Goal: Task Accomplishment & Management: Manage account settings

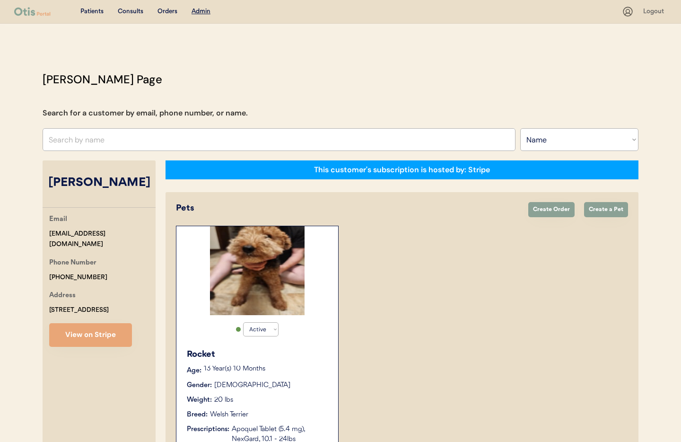
select select ""Name""
select select "true"
click at [87, 146] on input "text" at bounding box center [279, 139] width 473 height 23
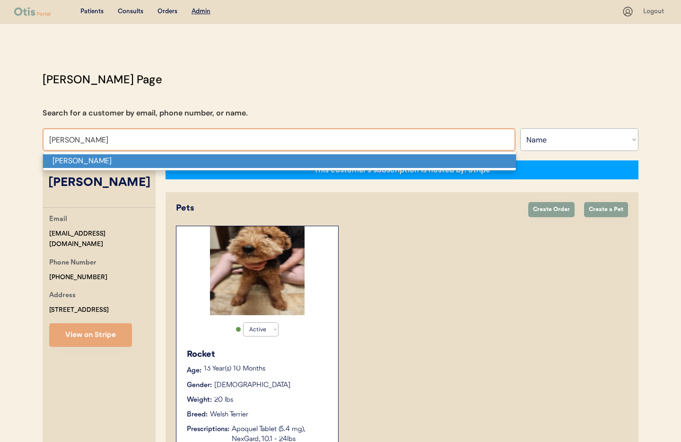
click at [80, 166] on p "Miranda Burns" at bounding box center [279, 161] width 473 height 14
type input "Miranda Burns"
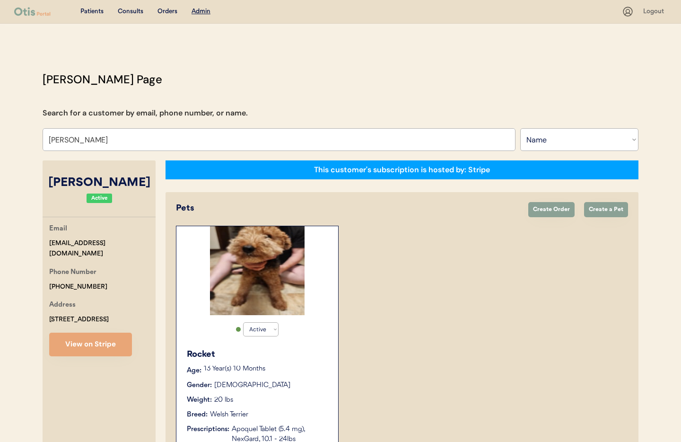
select select "true"
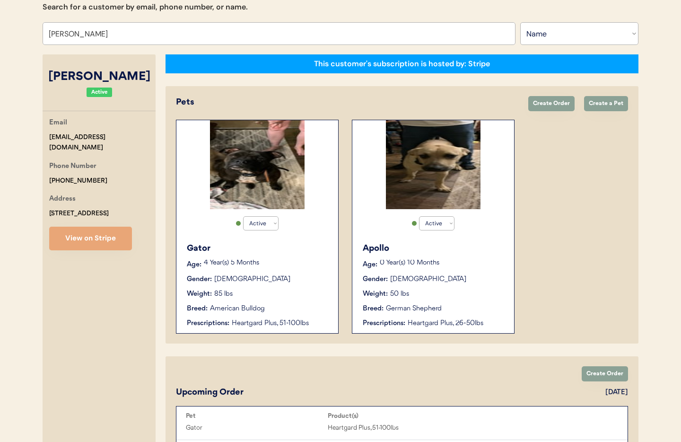
scroll to position [109, 0]
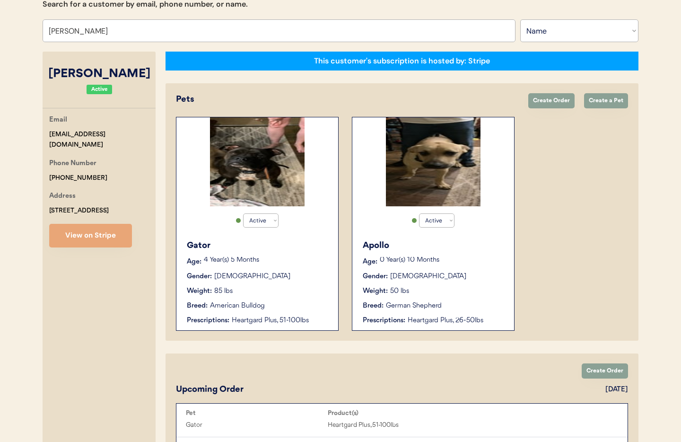
type input "Miranda Burns"
click at [496, 286] on div "Weight: 50 lbs" at bounding box center [434, 291] width 142 height 10
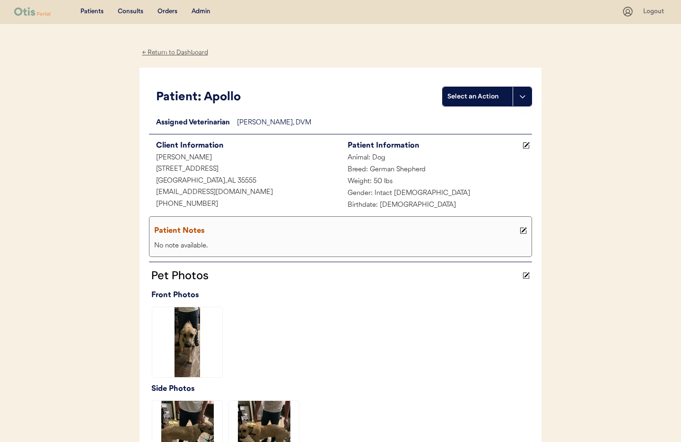
click at [173, 52] on div "← Return to Dashboard" at bounding box center [175, 52] width 71 height 11
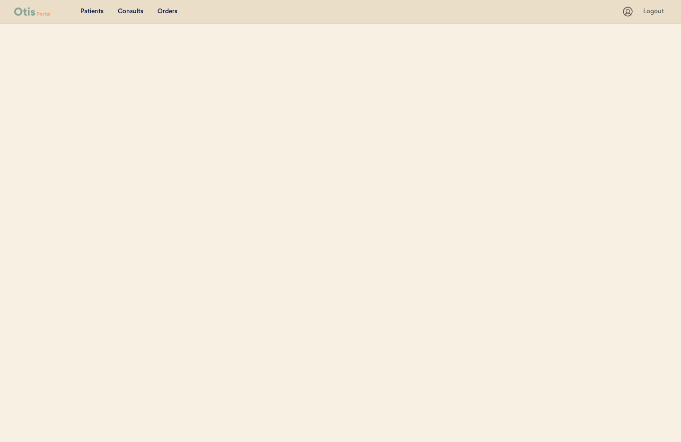
select select ""Name""
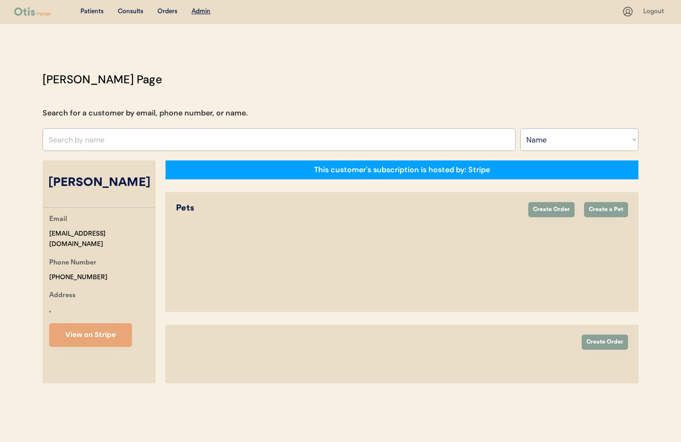
select select "true"
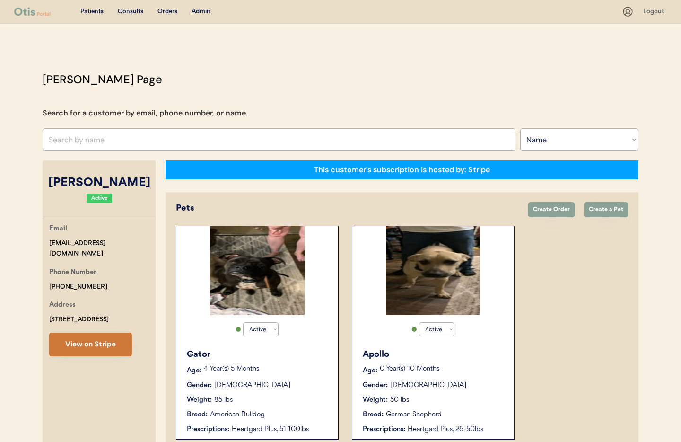
click at [97, 347] on button "View on Stripe" at bounding box center [90, 344] width 83 height 24
click at [126, 139] on input "text" at bounding box center [279, 139] width 473 height 23
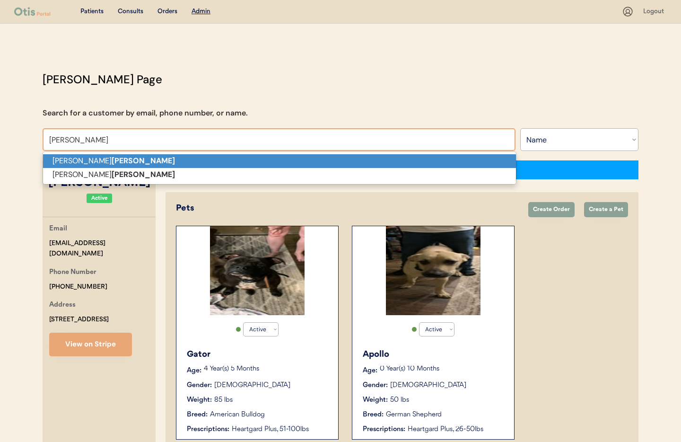
click at [115, 161] on p "Aaron Wolfe" at bounding box center [279, 161] width 473 height 14
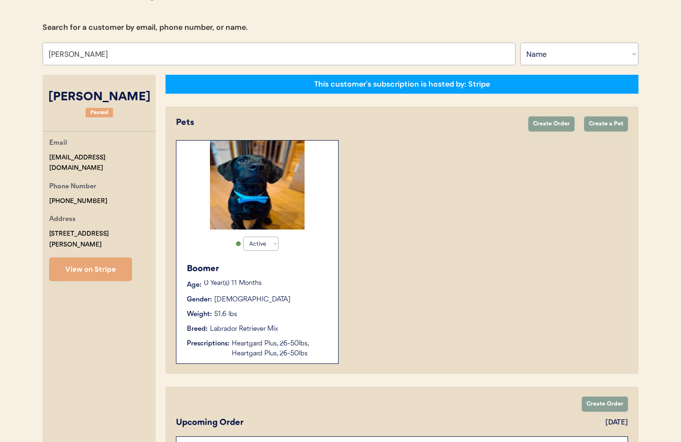
scroll to position [96, 0]
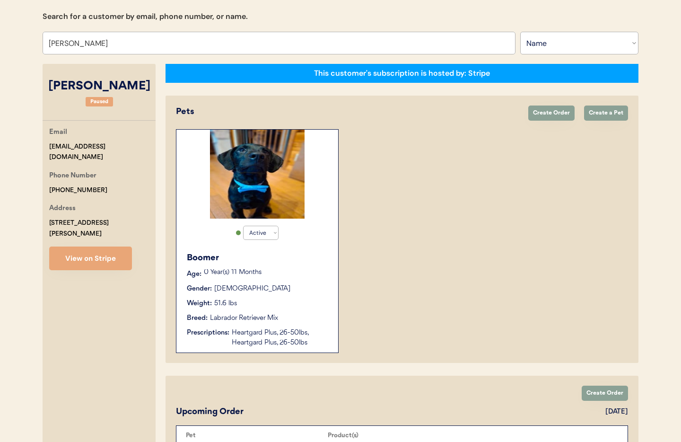
type input "Aaron Wolfe"
click at [281, 257] on div "Boomer" at bounding box center [258, 258] width 142 height 13
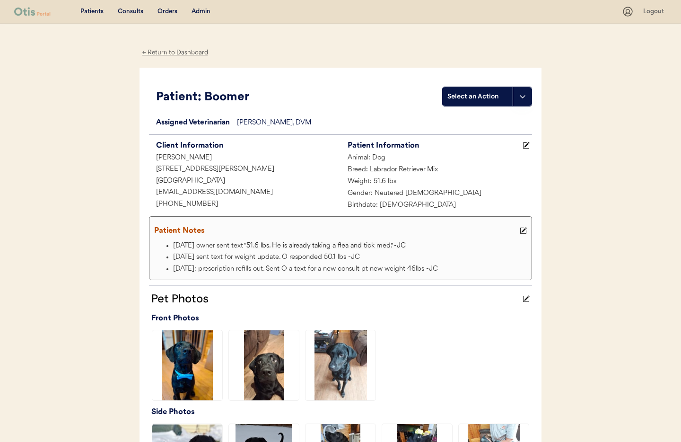
click at [164, 53] on div "← Return to Dashboard" at bounding box center [175, 52] width 71 height 11
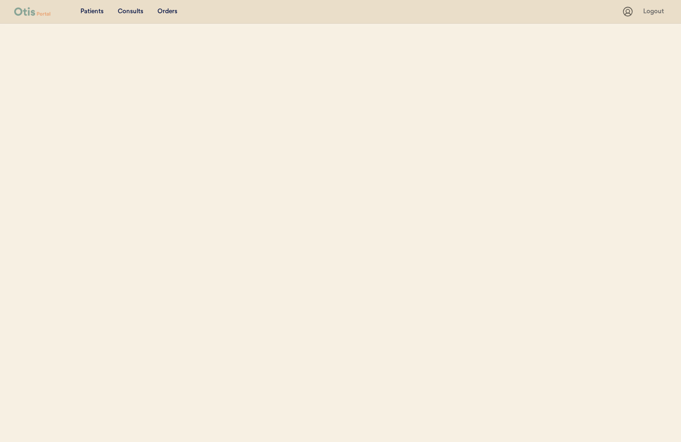
scroll to position [96, 0]
select select ""Name""
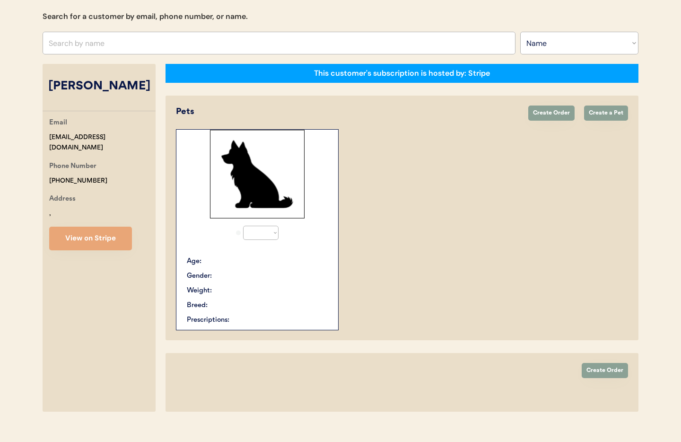
select select "true"
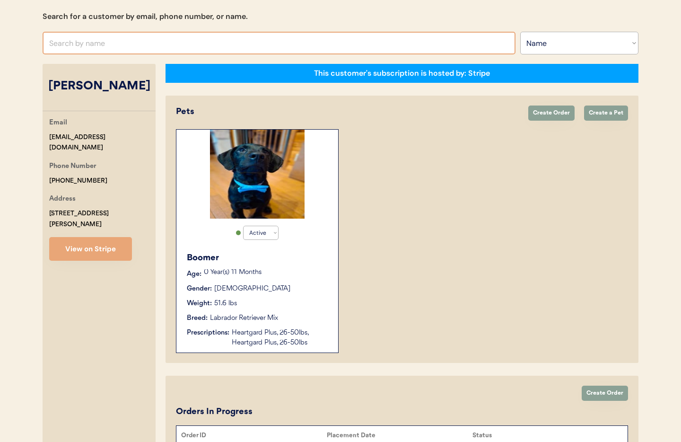
click at [86, 45] on input "text" at bounding box center [279, 43] width 473 height 23
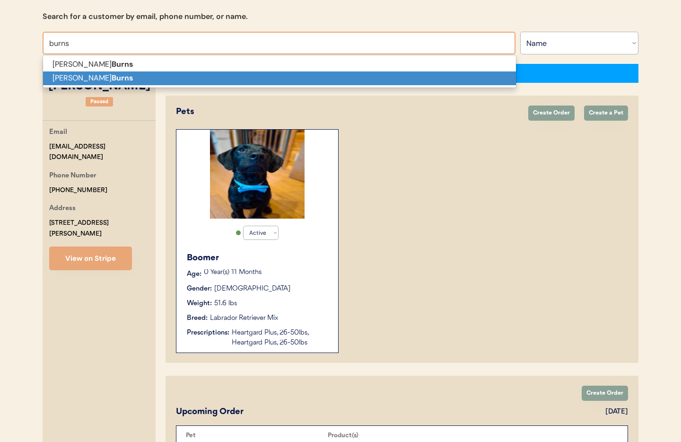
click at [112, 77] on strong "Burns" at bounding box center [123, 78] width 22 height 10
type input "Miranda Burns"
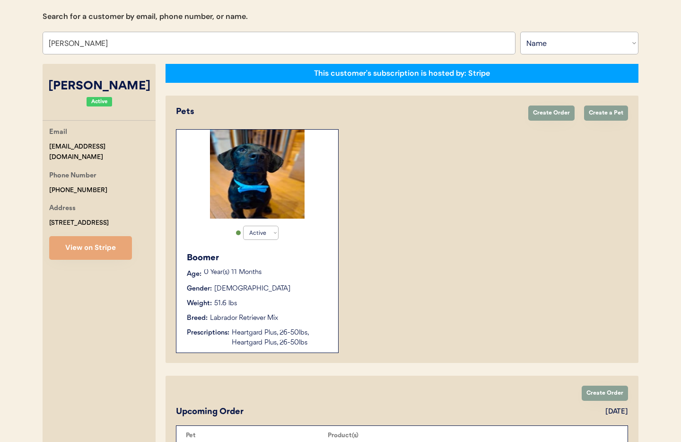
select select "true"
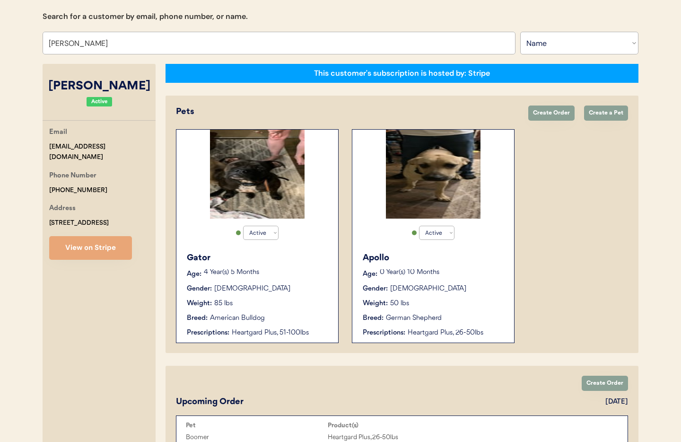
type input "Miranda Burns"
click at [472, 304] on div "Weight: 50 lbs" at bounding box center [434, 303] width 142 height 10
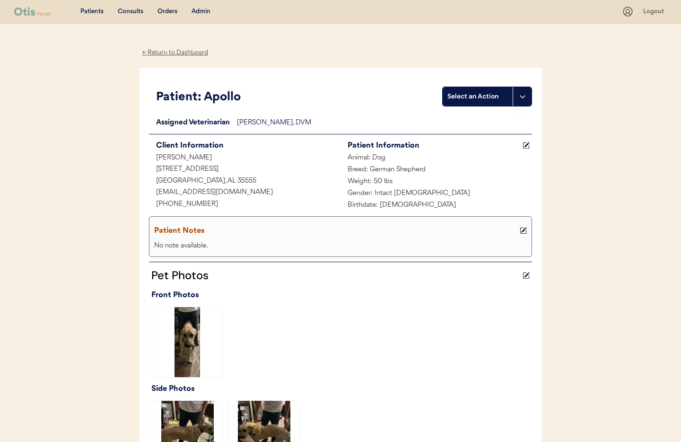
click at [525, 143] on icon at bounding box center [526, 145] width 7 height 7
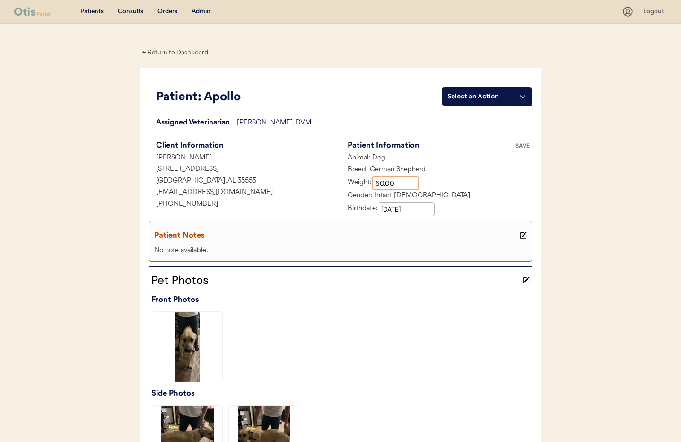
drag, startPoint x: 397, startPoint y: 184, endPoint x: 357, endPoint y: 180, distance: 40.4
click at [357, 180] on div "Weight:" at bounding box center [380, 183] width 79 height 14
type input "87.00"
click at [278, 242] on div "Patient Notes" at bounding box center [335, 235] width 363 height 13
click at [521, 234] on icon at bounding box center [523, 235] width 7 height 7
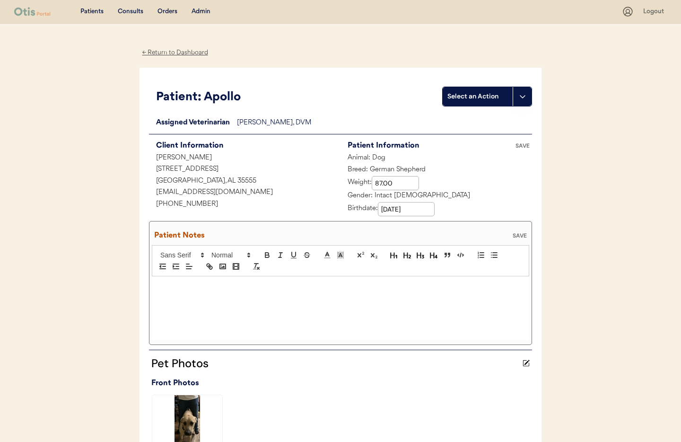
click at [193, 285] on p at bounding box center [340, 286] width 363 height 9
click at [515, 234] on div "SAVE" at bounding box center [519, 236] width 19 height 6
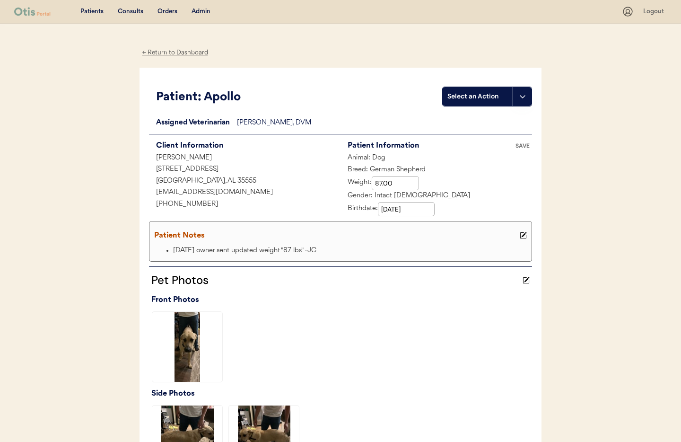
drag, startPoint x: 521, startPoint y: 144, endPoint x: 524, endPoint y: 149, distance: 6.2
click at [521, 144] on div "SAVE" at bounding box center [522, 146] width 19 height 6
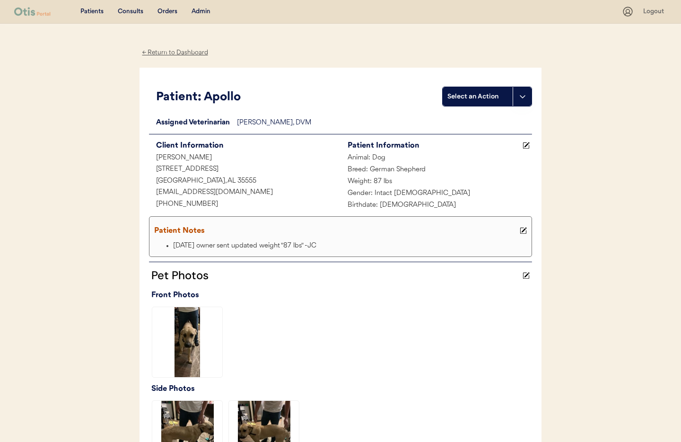
click at [206, 6] on div "Patients Consults Orders Admin" at bounding box center [318, 12] width 608 height 12
click at [206, 12] on div "Admin" at bounding box center [201, 11] width 19 height 9
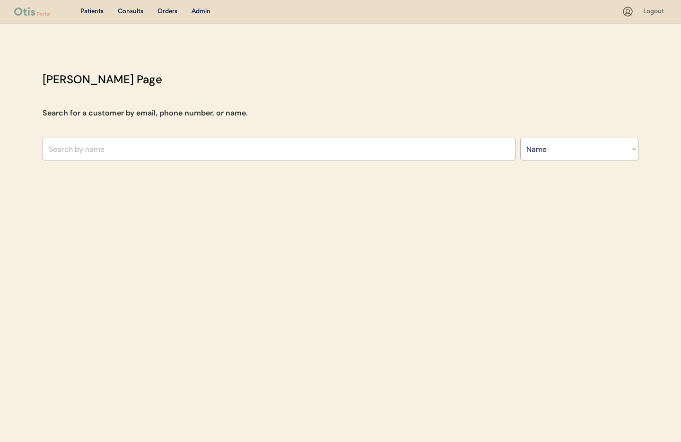
select select ""Name""
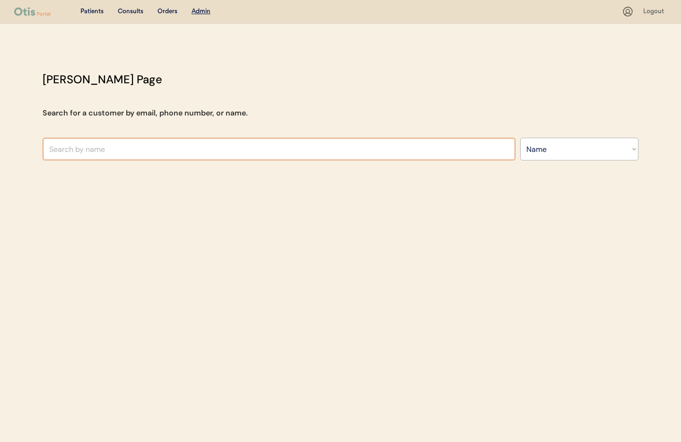
click at [165, 148] on input "text" at bounding box center [279, 149] width 473 height 23
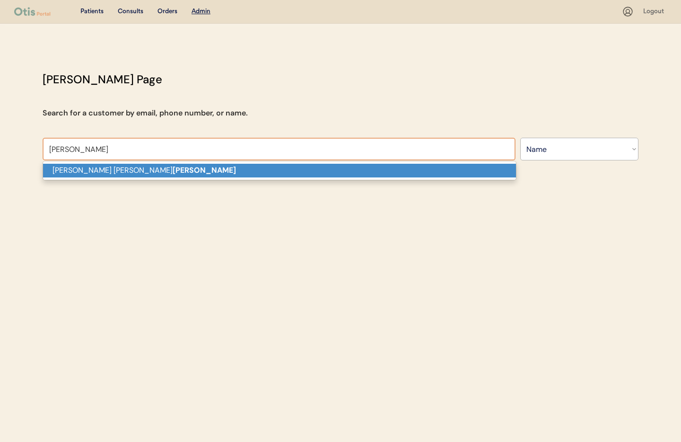
click at [172, 175] on p "[PERSON_NAME]" at bounding box center [279, 171] width 473 height 14
type input "[PERSON_NAME]"
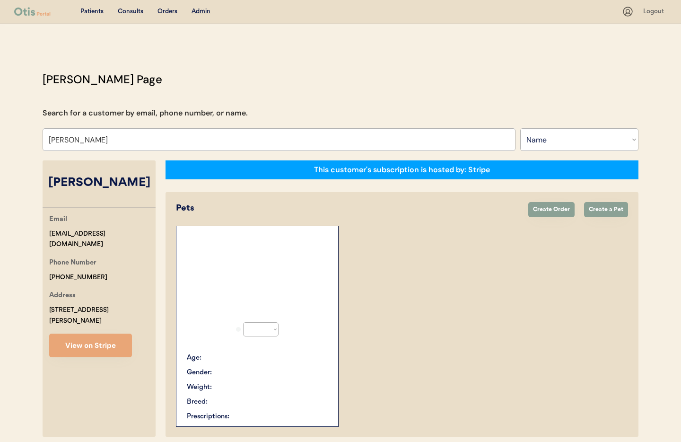
select select "true"
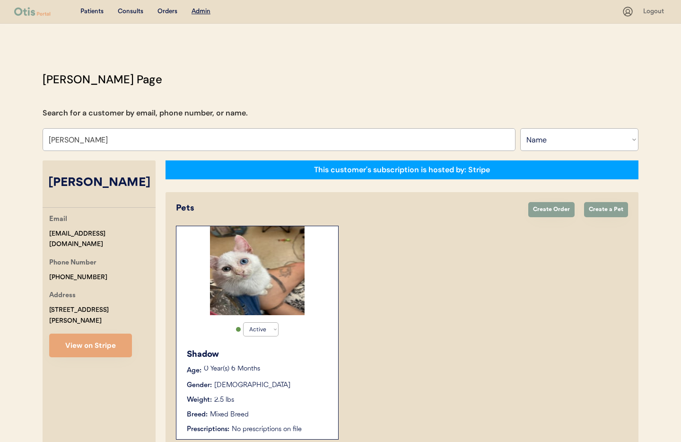
scroll to position [52, 0]
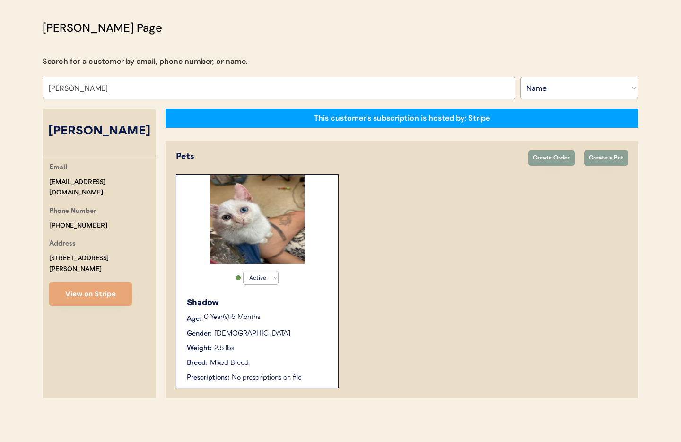
type input "[PERSON_NAME]"
click at [319, 287] on div "Active Active Inactive Shadow Age: [DEMOGRAPHIC_DATA] Year(s) 6 Months Gender: …" at bounding box center [257, 281] width 163 height 214
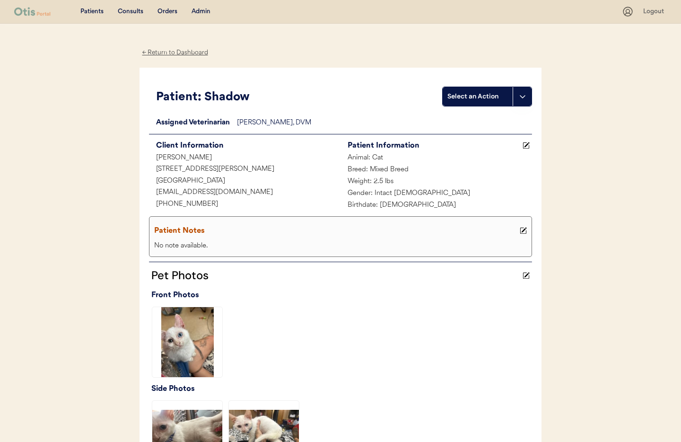
click at [201, 12] on div "Admin" at bounding box center [201, 11] width 19 height 9
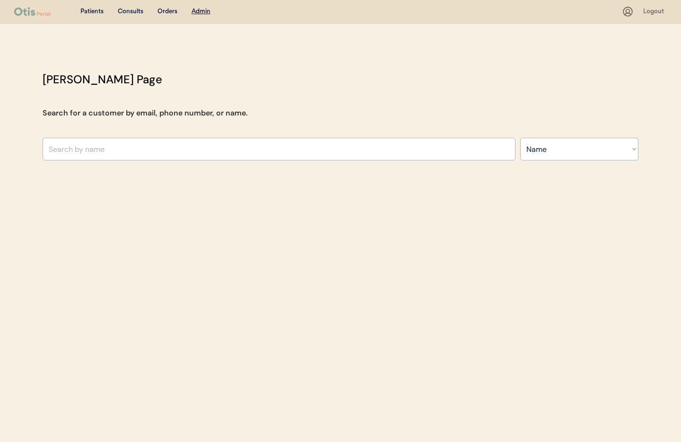
select select ""Name""
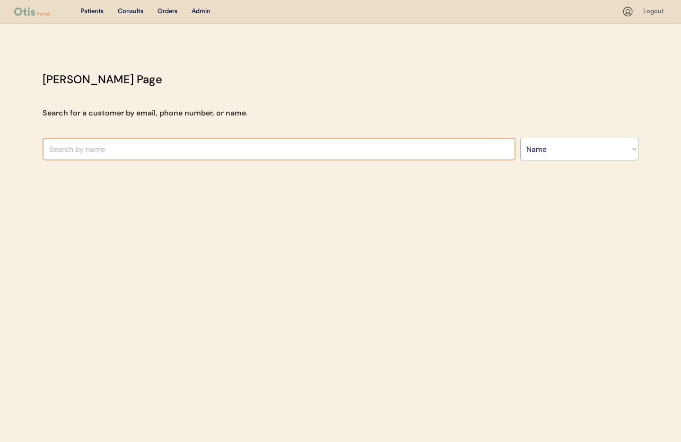
click at [127, 149] on input "text" at bounding box center [279, 149] width 473 height 23
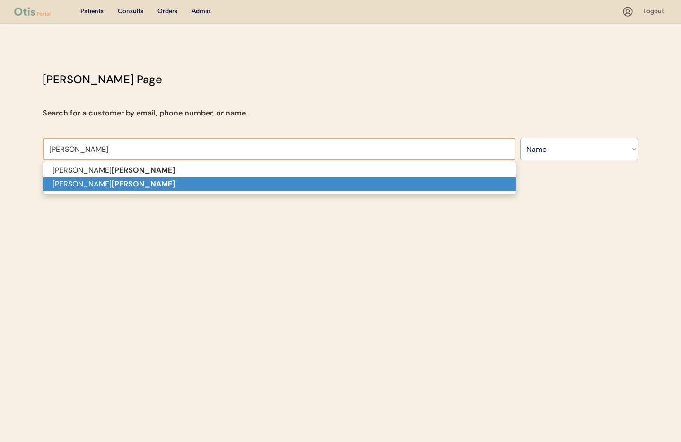
click at [120, 182] on p "[PERSON_NAME]" at bounding box center [279, 184] width 473 height 14
type input "[PERSON_NAME]"
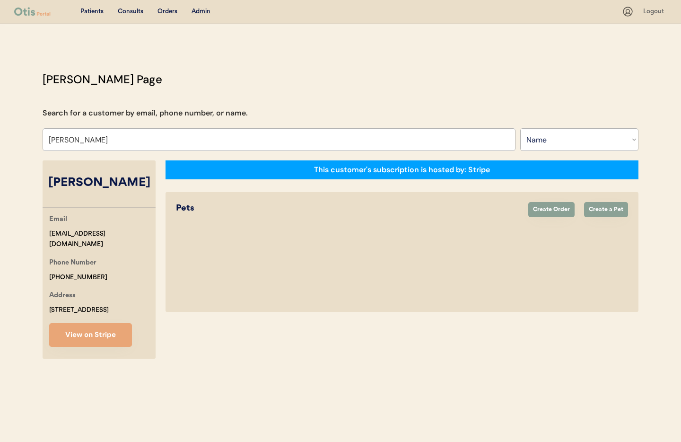
select select "true"
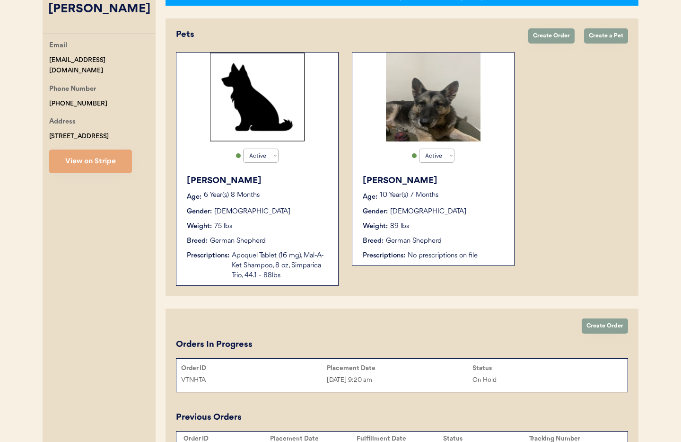
type input "[PERSON_NAME]"
click at [429, 234] on div "[PERSON_NAME] Age: [DEMOGRAPHIC_DATA] Year(s) 7 Months Gender: [DEMOGRAPHIC_DAT…" at bounding box center [433, 218] width 152 height 96
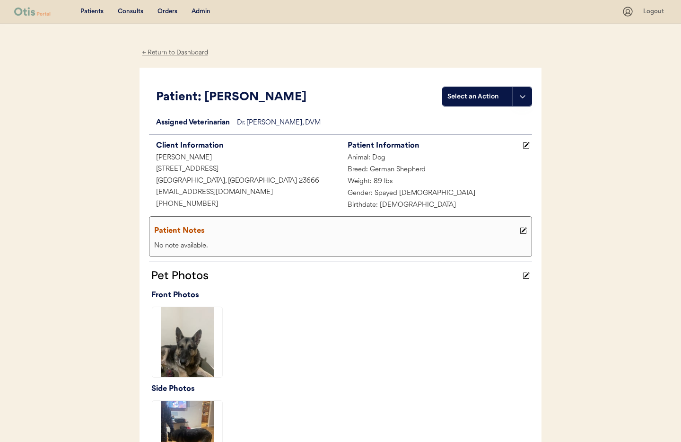
click at [177, 49] on div "← Return to Dashboard" at bounding box center [175, 52] width 71 height 11
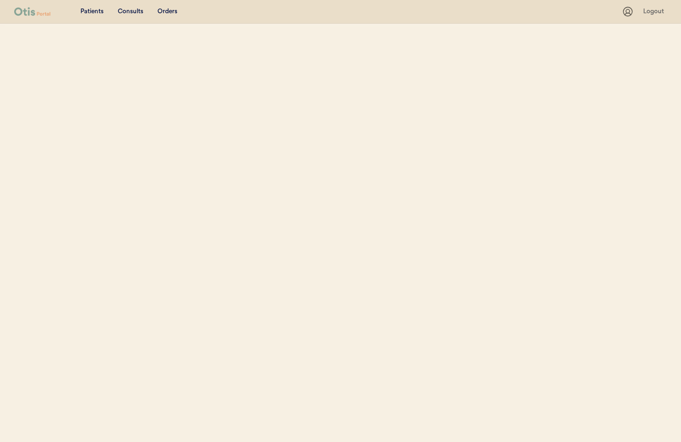
select select ""Name""
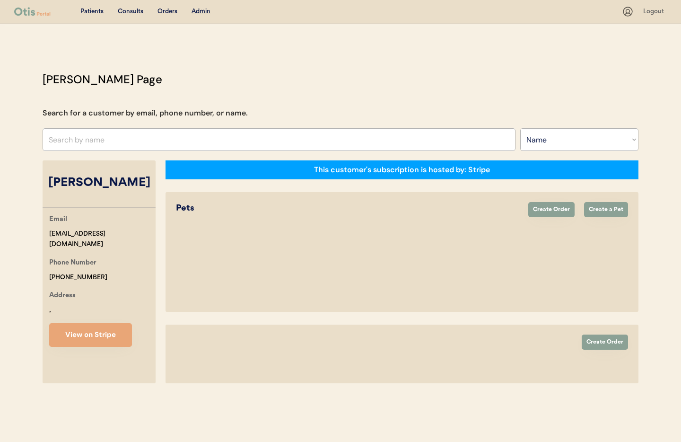
select select "true"
